Goal: Task Accomplishment & Management: Manage account settings

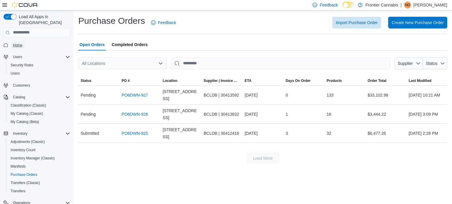
click at [17, 43] on span "Home" at bounding box center [17, 45] width 9 height 5
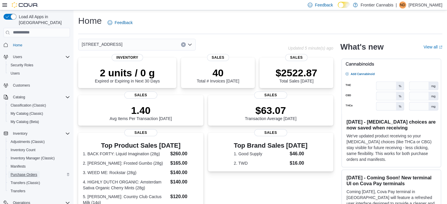
click at [32, 171] on span "Purchase Orders" at bounding box center [24, 174] width 27 height 7
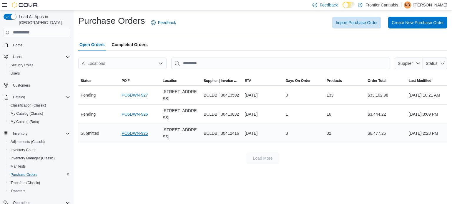
click at [138, 133] on link "PO6DWN-925" at bounding box center [134, 133] width 26 height 7
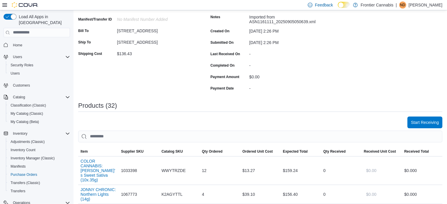
scroll to position [147, 0]
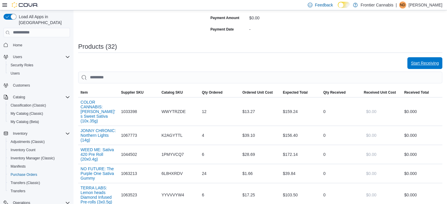
click at [424, 66] on span "Start Receiving" at bounding box center [425, 63] width 28 height 6
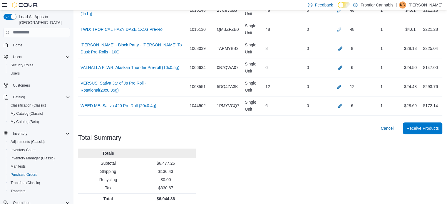
scroll to position [683, 0]
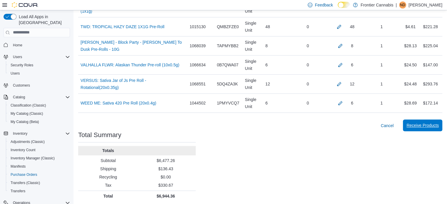
click at [433, 123] on span "Receive Products" at bounding box center [423, 126] width 32 height 6
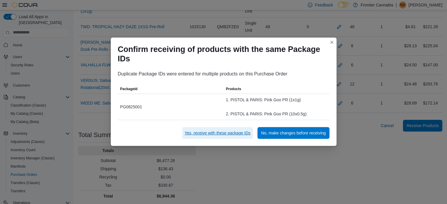
click at [224, 136] on span "Yes, receive with these package IDs" at bounding box center [218, 133] width 66 height 6
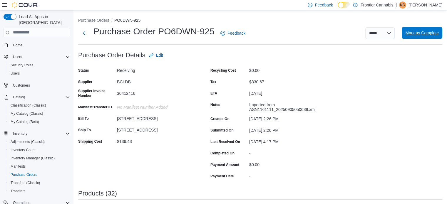
click at [426, 34] on span "Mark as Complete" at bounding box center [422, 33] width 34 height 6
